Goal: Information Seeking & Learning: Compare options

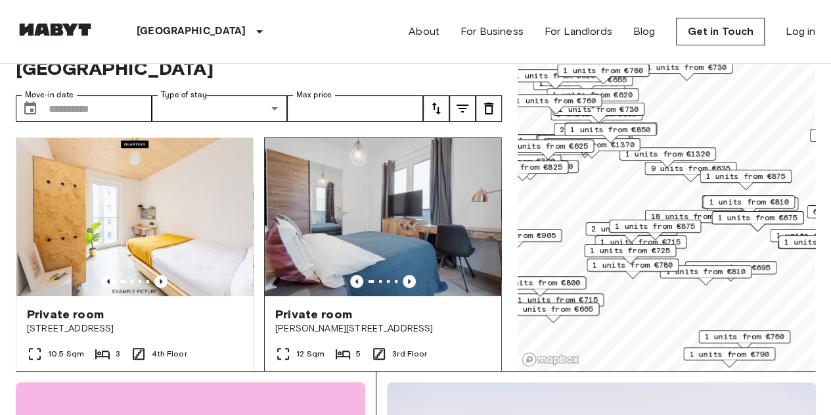
scroll to position [66, 0]
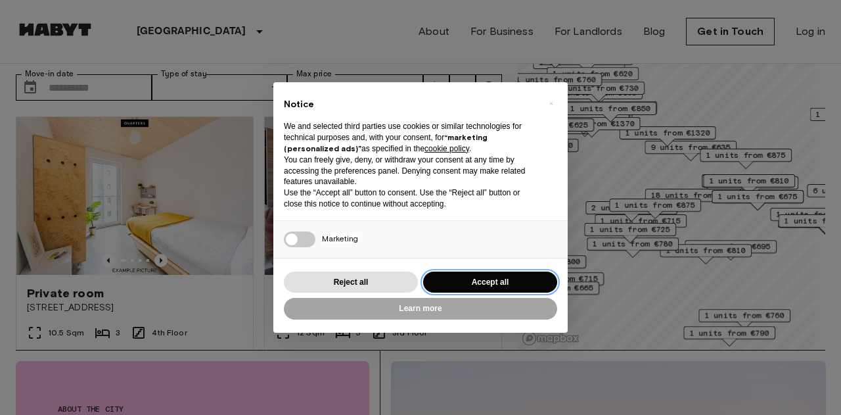
click at [501, 279] on button "Accept all" at bounding box center [490, 282] width 134 height 22
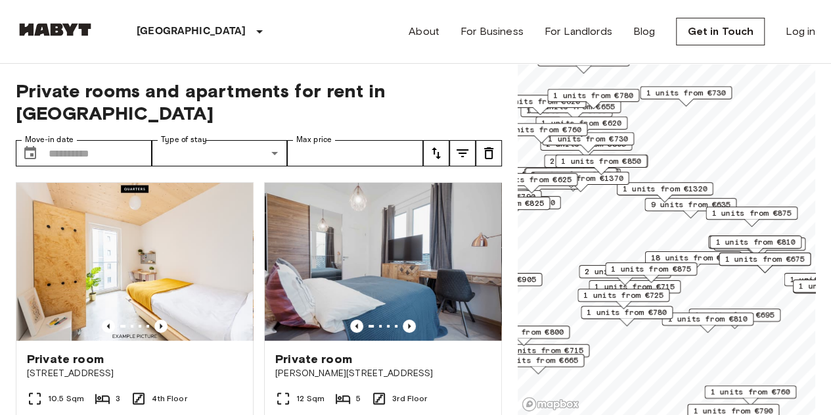
scroll to position [0, 0]
click at [388, 140] on input "Max price" at bounding box center [355, 153] width 136 height 26
click at [442, 145] on icon "tune" at bounding box center [437, 153] width 16 height 16
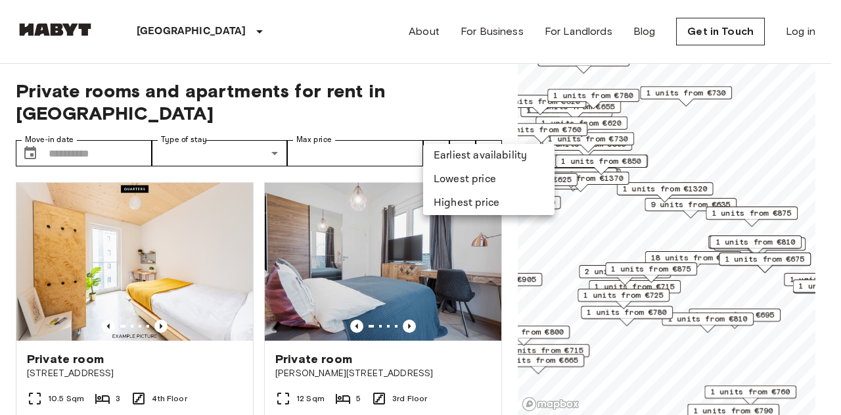
click at [465, 187] on li "Lowest price" at bounding box center [488, 180] width 131 height 24
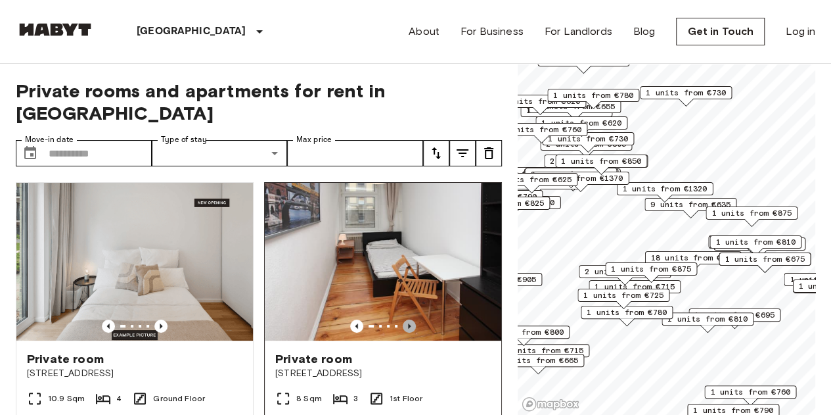
click at [403, 319] on icon "Previous image" at bounding box center [409, 325] width 13 height 13
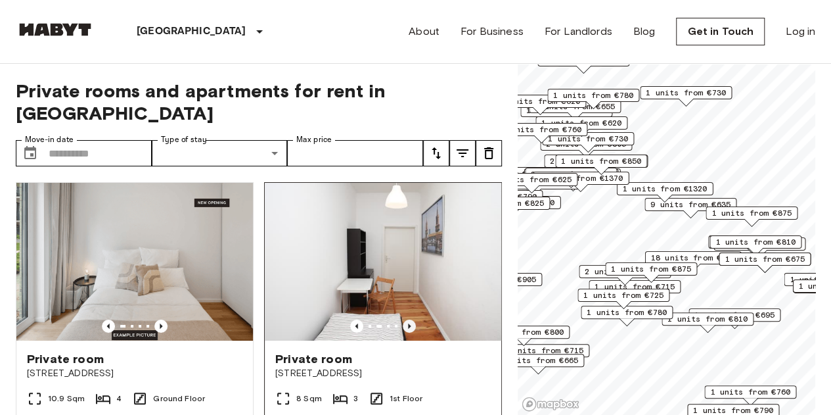
click at [403, 319] on icon "Previous image" at bounding box center [409, 325] width 13 height 13
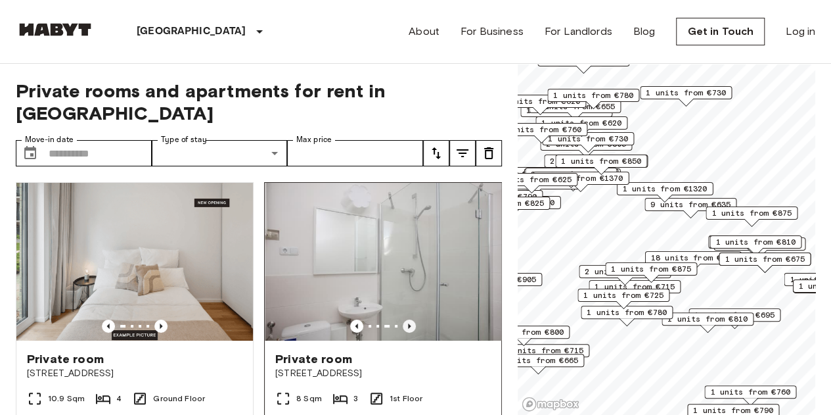
click at [403, 319] on icon "Previous image" at bounding box center [409, 325] width 13 height 13
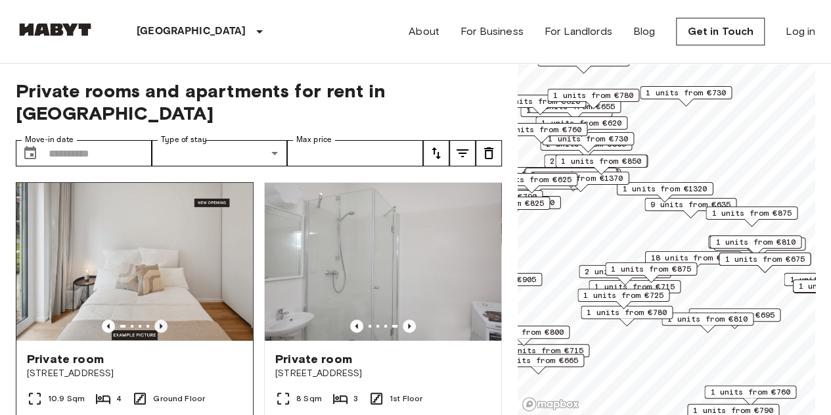
click at [156, 319] on icon "Previous image" at bounding box center [160, 325] width 13 height 13
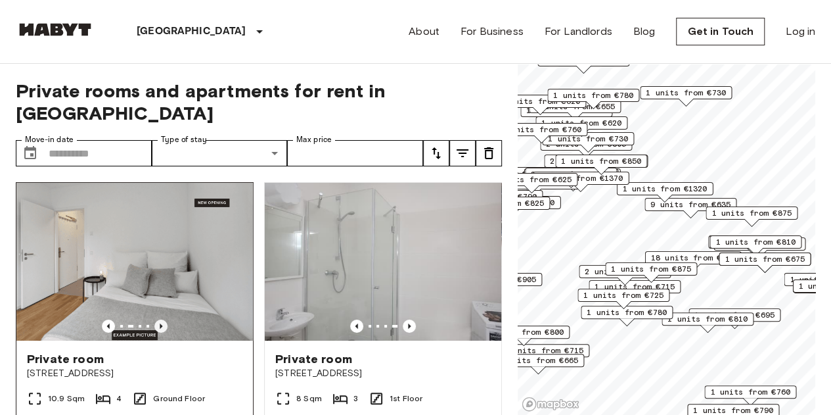
click at [156, 319] on icon "Previous image" at bounding box center [160, 325] width 13 height 13
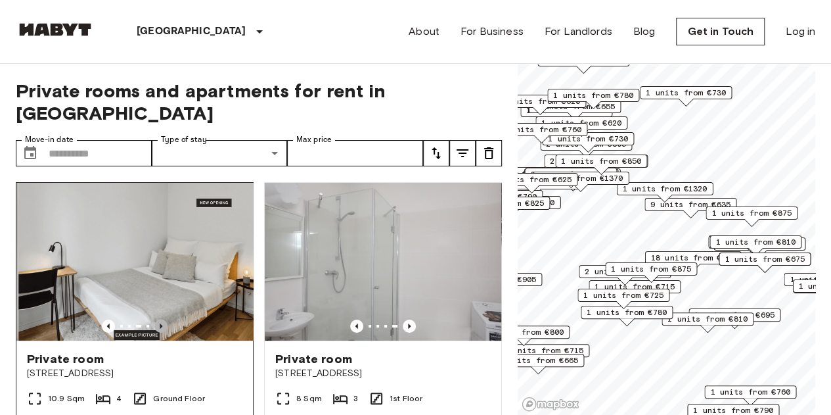
click at [156, 319] on icon "Previous image" at bounding box center [160, 325] width 13 height 13
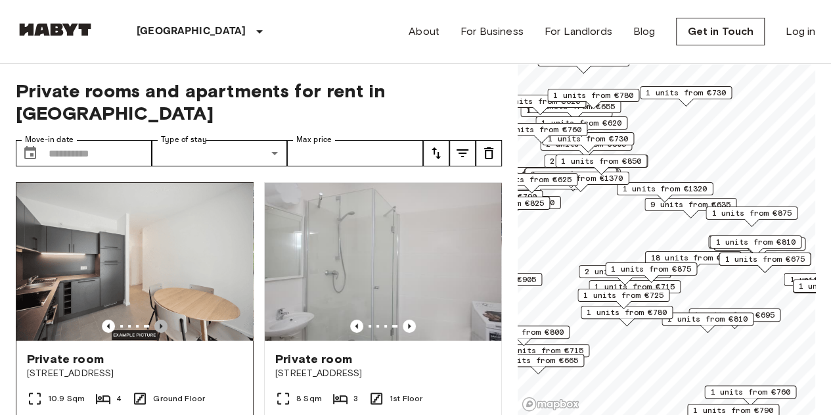
click at [156, 319] on icon "Previous image" at bounding box center [160, 325] width 13 height 13
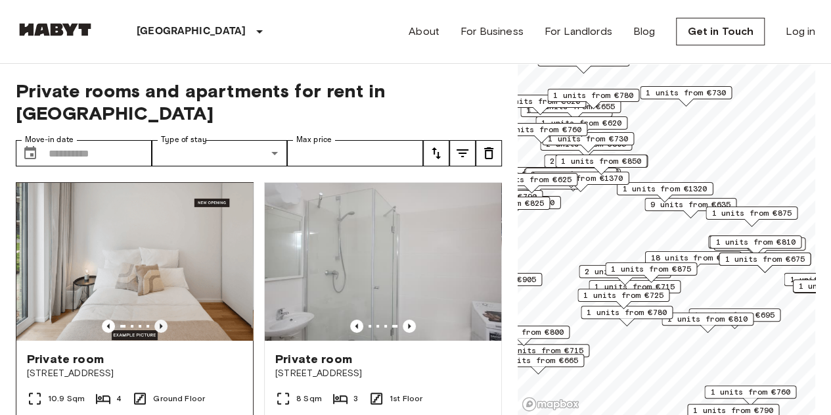
click at [156, 319] on icon "Previous image" at bounding box center [160, 325] width 13 height 13
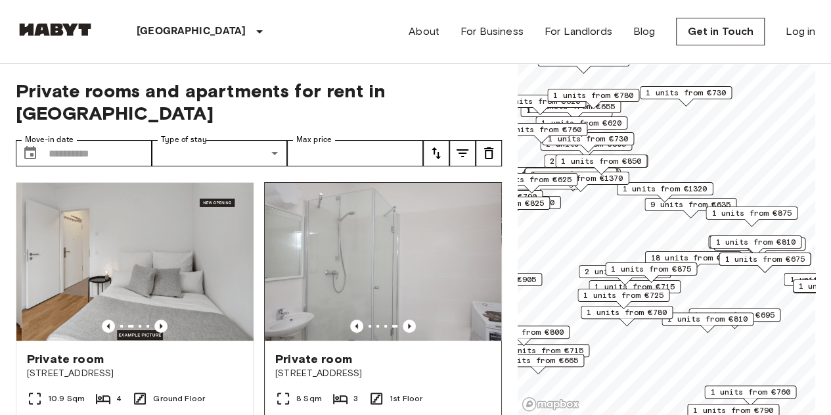
scroll to position [197, 0]
